Goal: Information Seeking & Learning: Learn about a topic

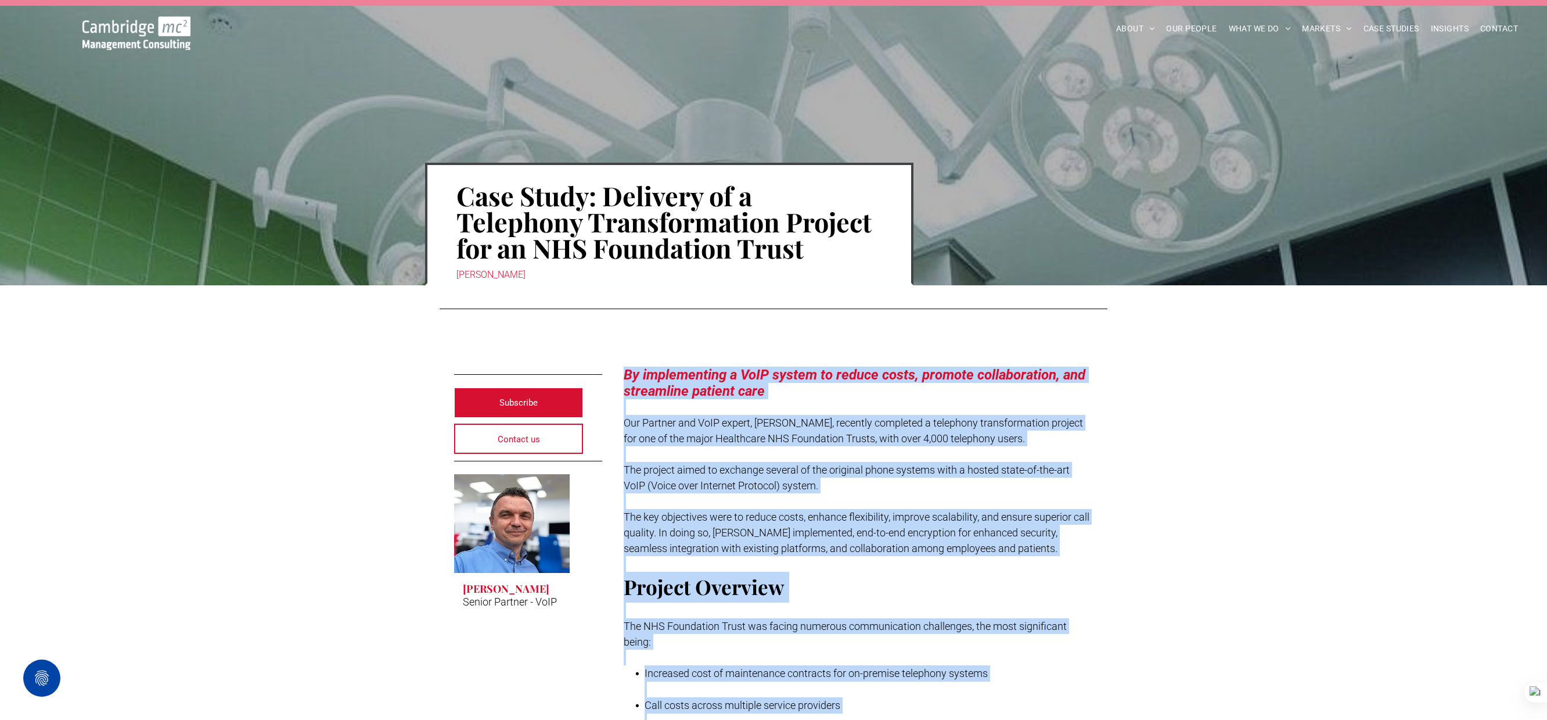
click at [143, 33] on img at bounding box center [136, 33] width 108 height 34
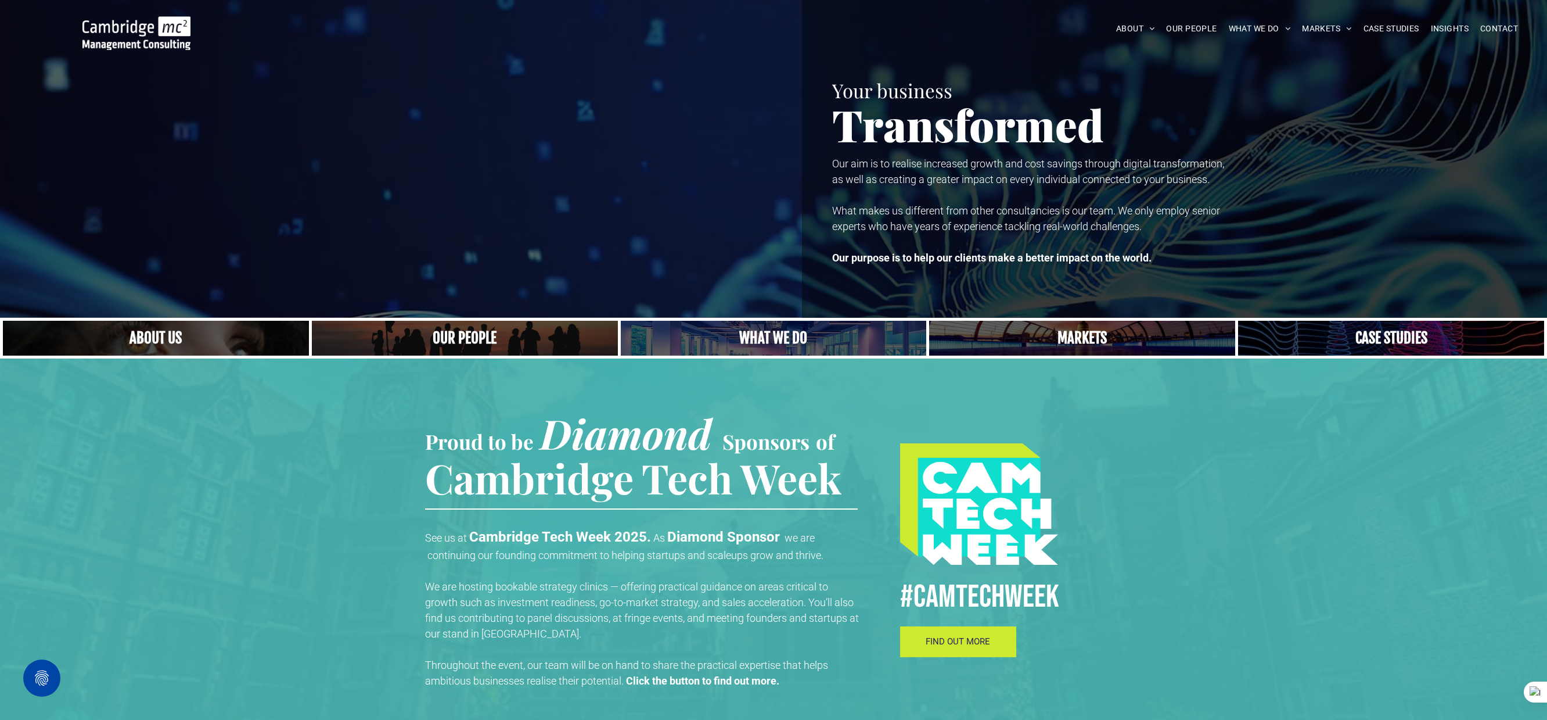
click at [945, 638] on span "FIND OUT MORE" at bounding box center [958, 641] width 64 height 10
